Goal: Task Accomplishment & Management: Use online tool/utility

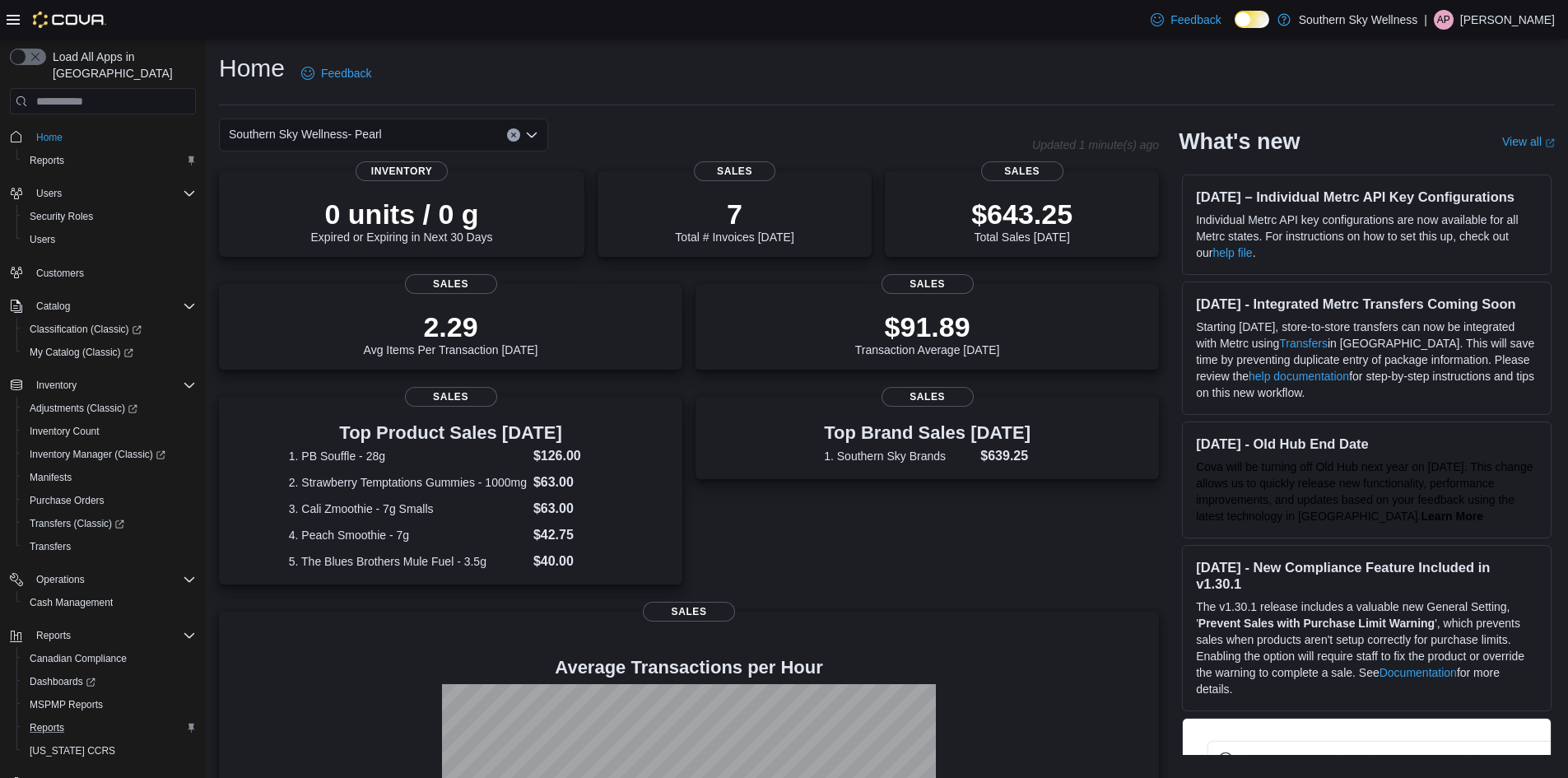
click at [71, 718] on div "Reports" at bounding box center [110, 728] width 173 height 20
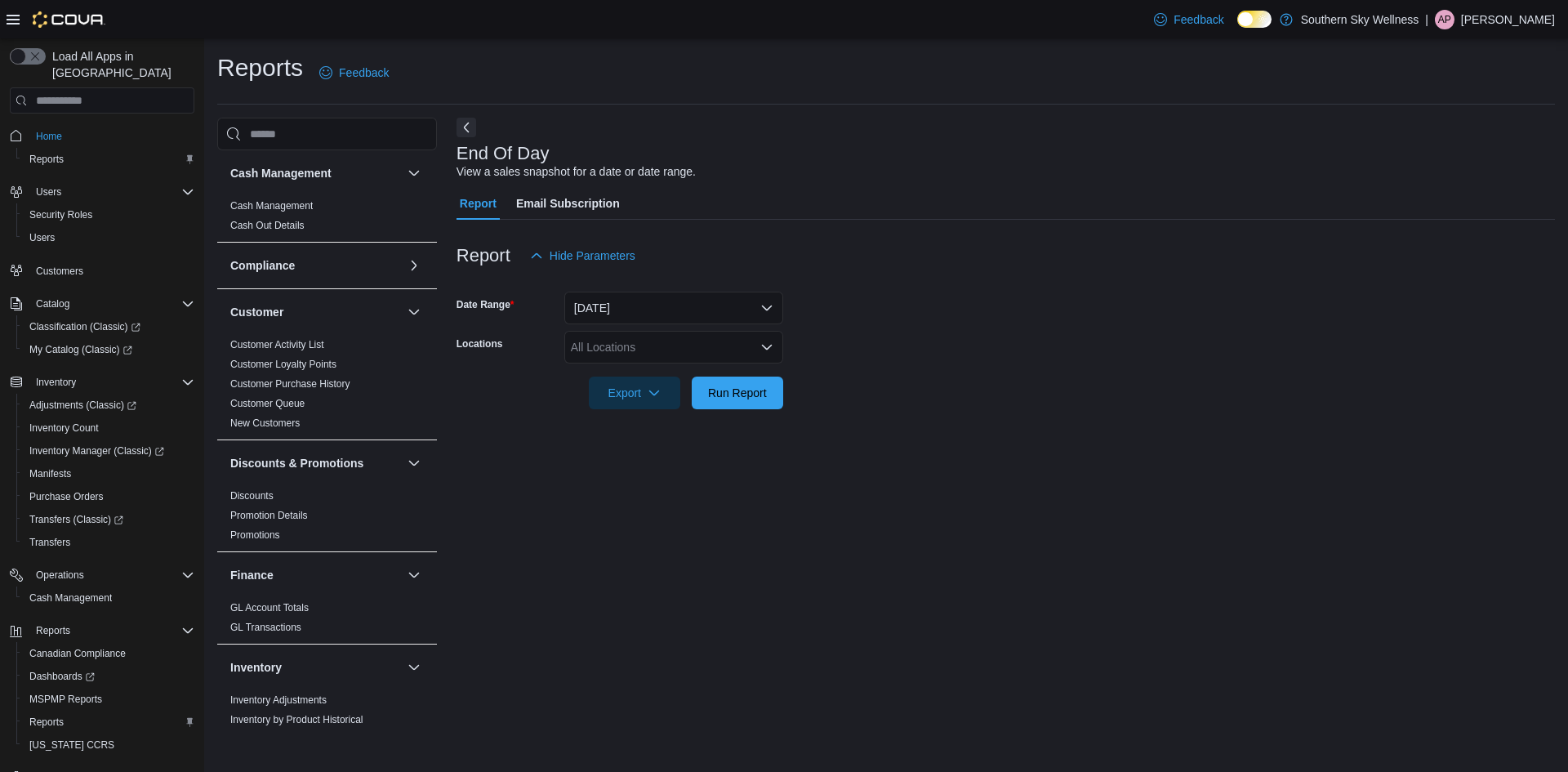
click at [672, 354] on div "All Locations" at bounding box center [674, 347] width 219 height 32
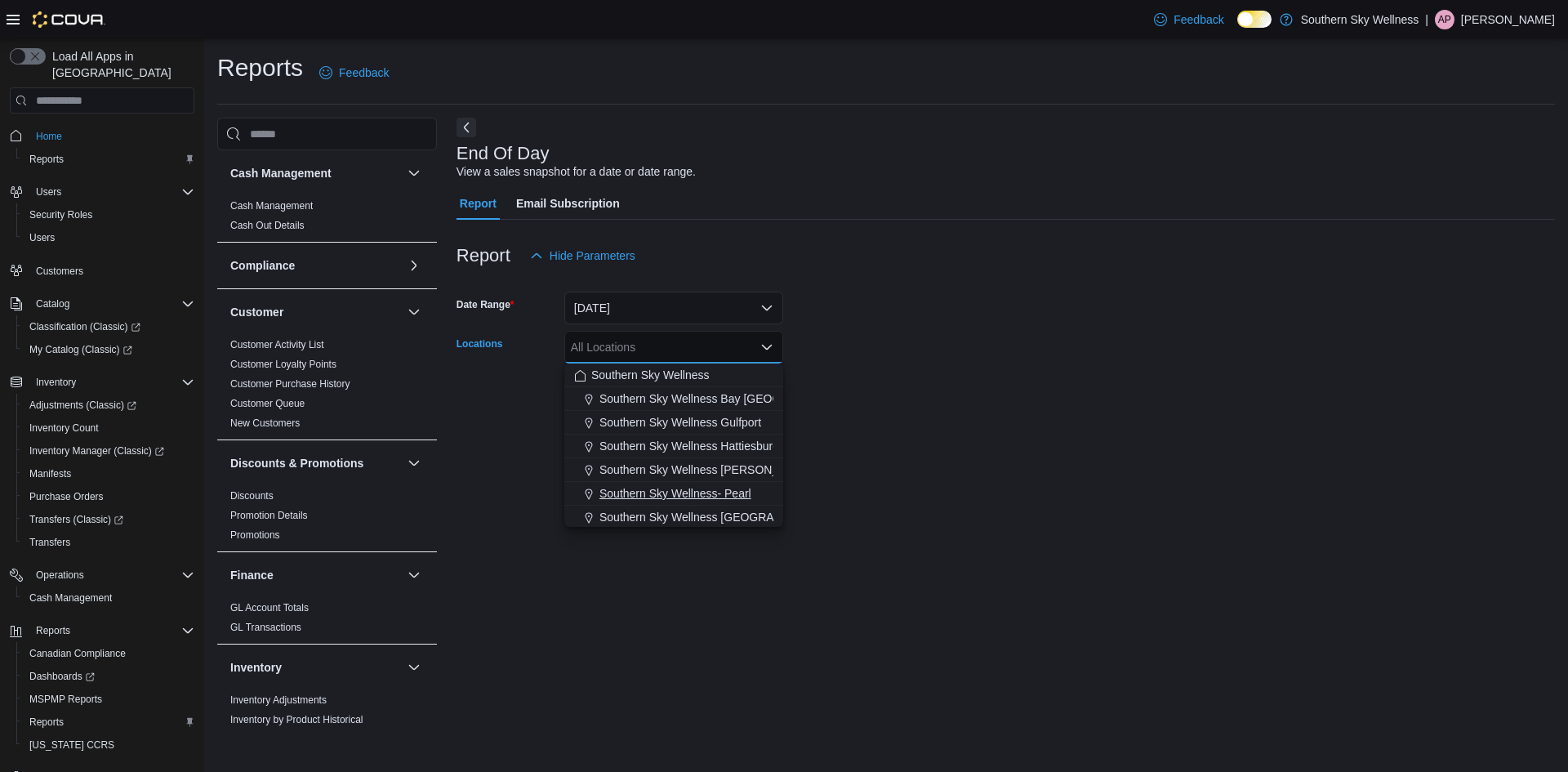
click at [735, 486] on span "Southern Sky Wellness- Pearl" at bounding box center [675, 494] width 152 height 17
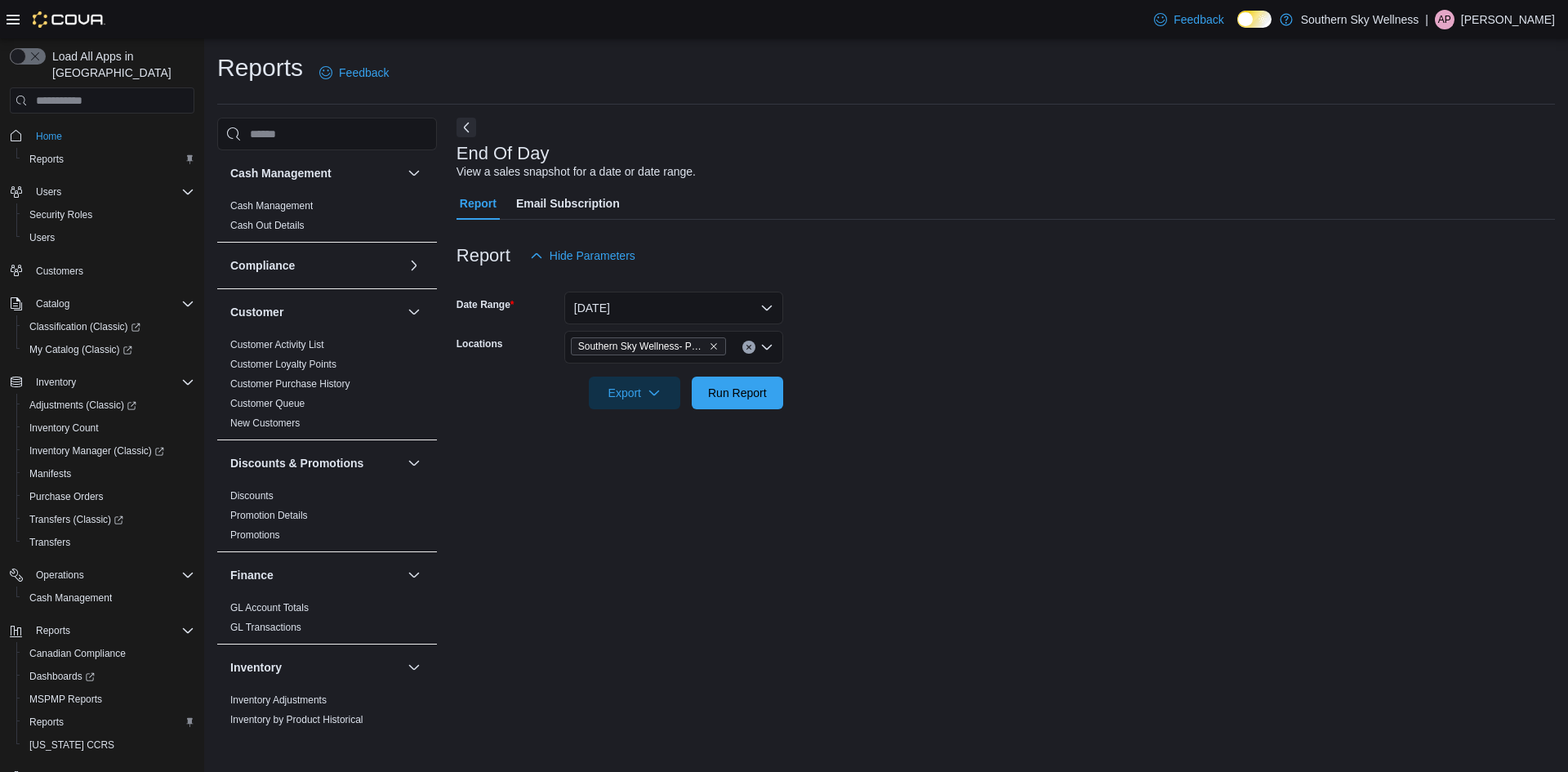
click at [900, 423] on div at bounding box center [1006, 419] width 1098 height 20
drag, startPoint x: 747, startPoint y: 399, endPoint x: 758, endPoint y: 402, distance: 11.4
click at [747, 399] on span "Run Report" at bounding box center [738, 393] width 59 height 17
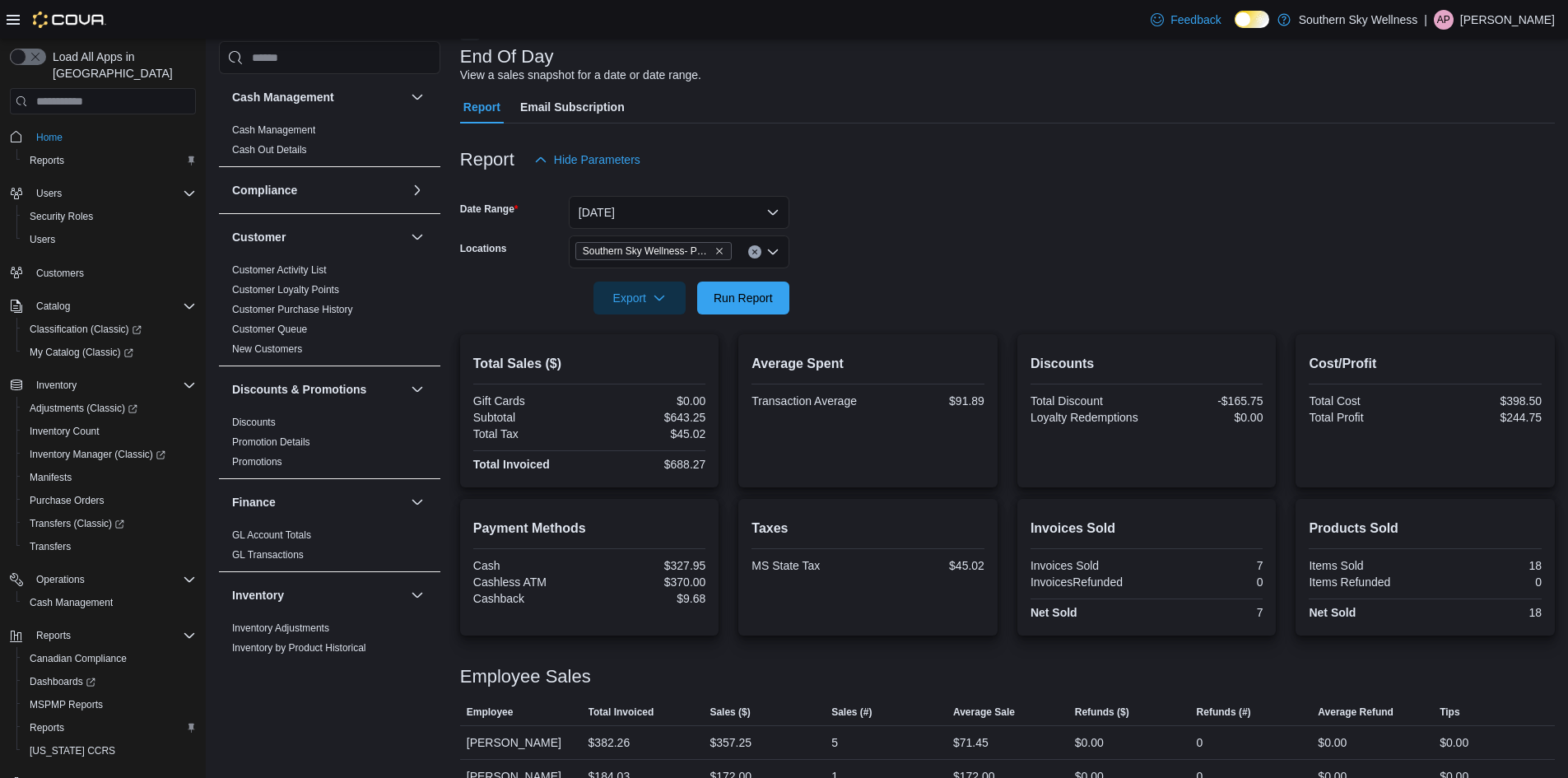
scroll to position [161, 0]
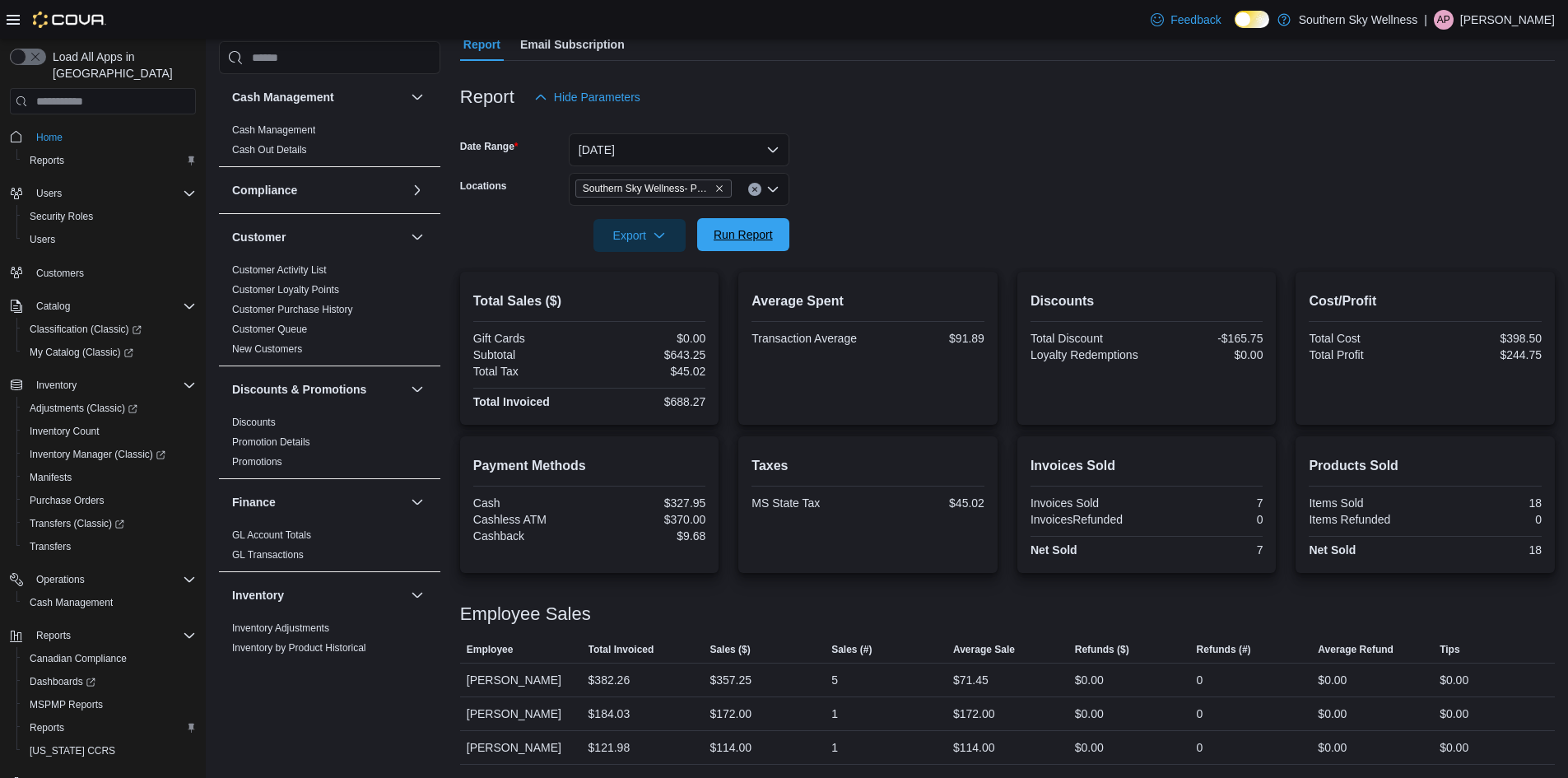
click at [750, 239] on span "Run Report" at bounding box center [743, 235] width 59 height 17
click at [735, 228] on span "Run Report" at bounding box center [743, 235] width 59 height 17
click at [739, 238] on span "Run Report" at bounding box center [743, 235] width 59 height 17
click at [737, 238] on span "Run Report" at bounding box center [743, 235] width 59 height 17
click at [898, 231] on form "Date Range Today Locations Southern Sky Wellness- Pearl Export Run Report" at bounding box center [1007, 182] width 1095 height 138
